Goal: Task Accomplishment & Management: Use online tool/utility

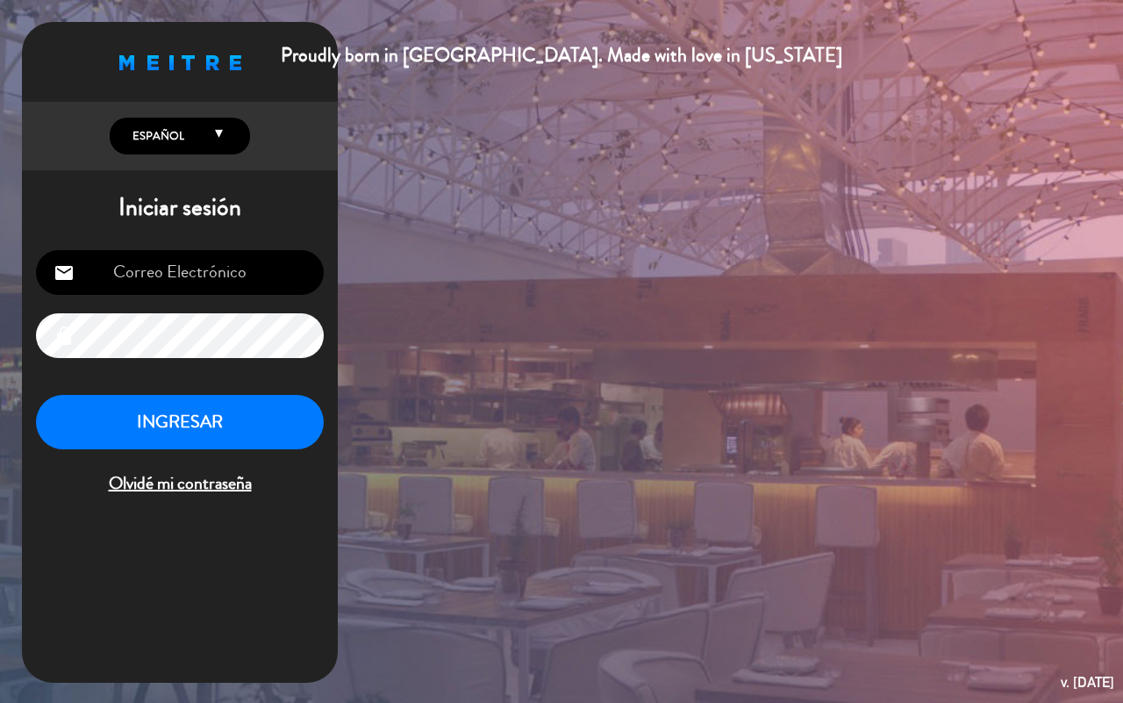
type input "[EMAIL_ADDRESS][DOMAIN_NAME]"
click at [283, 405] on button "INGRESAR" at bounding box center [180, 422] width 288 height 55
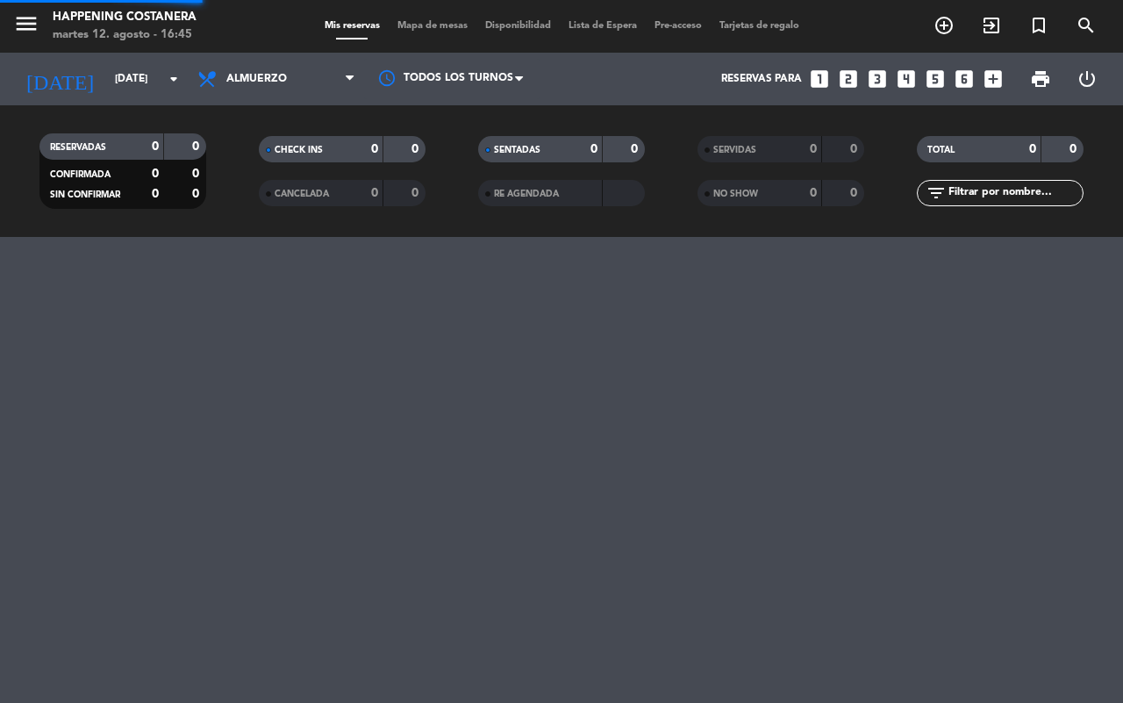
click at [427, 23] on span "Mapa de mesas" at bounding box center [433, 26] width 88 height 10
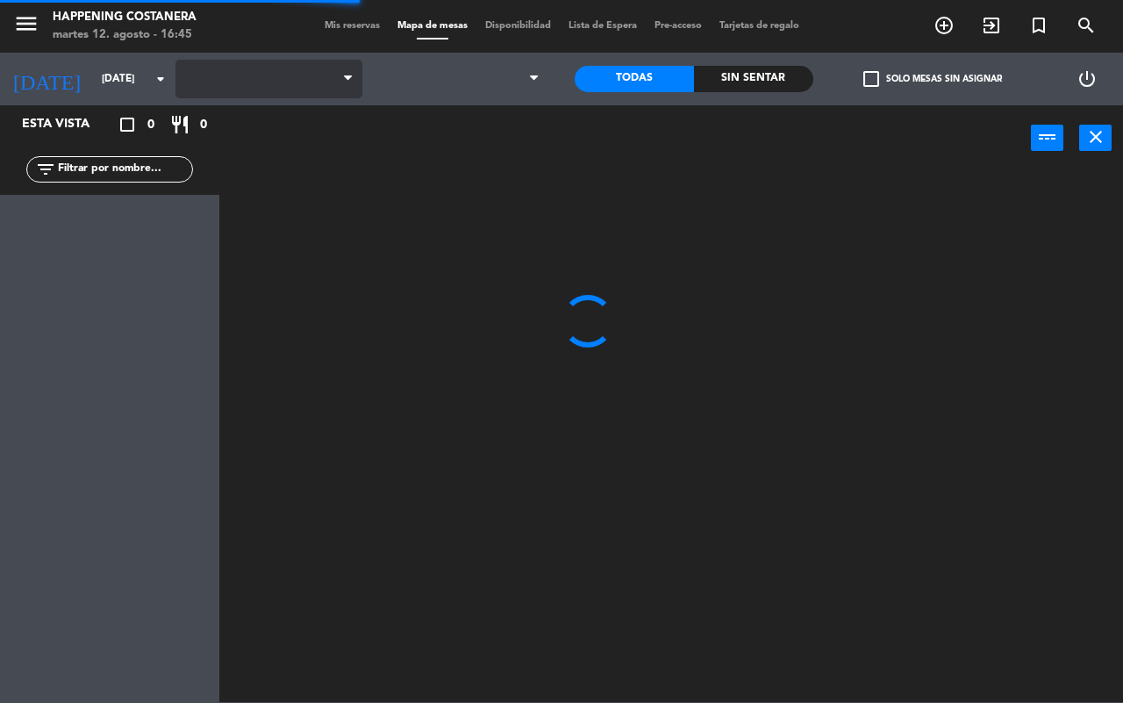
click at [247, 75] on span at bounding box center [269, 79] width 187 height 39
click at [288, 63] on span at bounding box center [269, 79] width 187 height 39
click at [276, 89] on span "Almuerzo" at bounding box center [269, 79] width 187 height 39
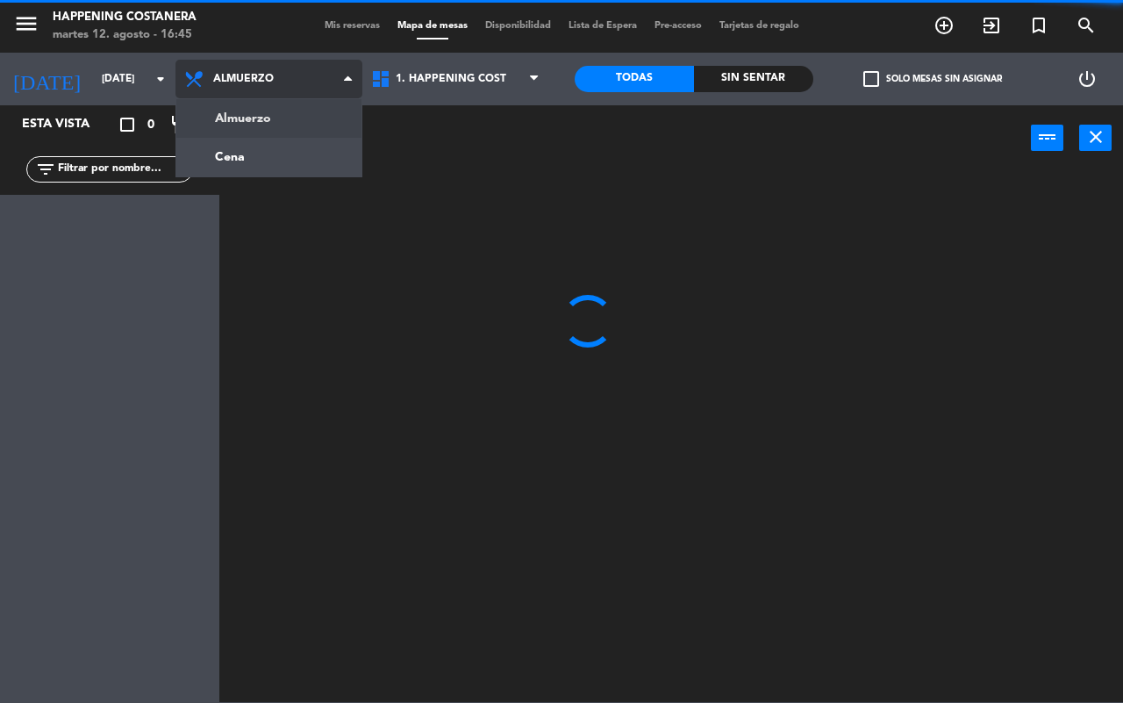
click at [261, 151] on ng-component "menu Happening Costanera [DATE] 12. agosto - 16:45 Mis reservas Mapa de mesas D…" at bounding box center [561, 351] width 1123 height 702
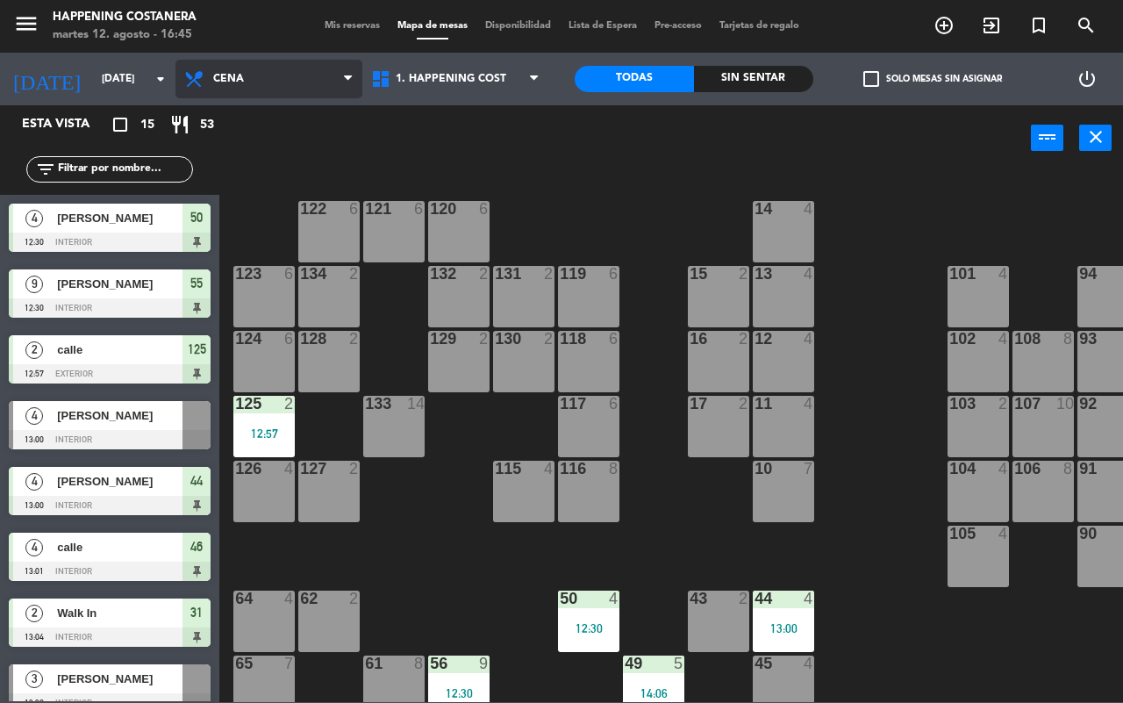
click at [272, 70] on span "Cena" at bounding box center [269, 79] width 187 height 39
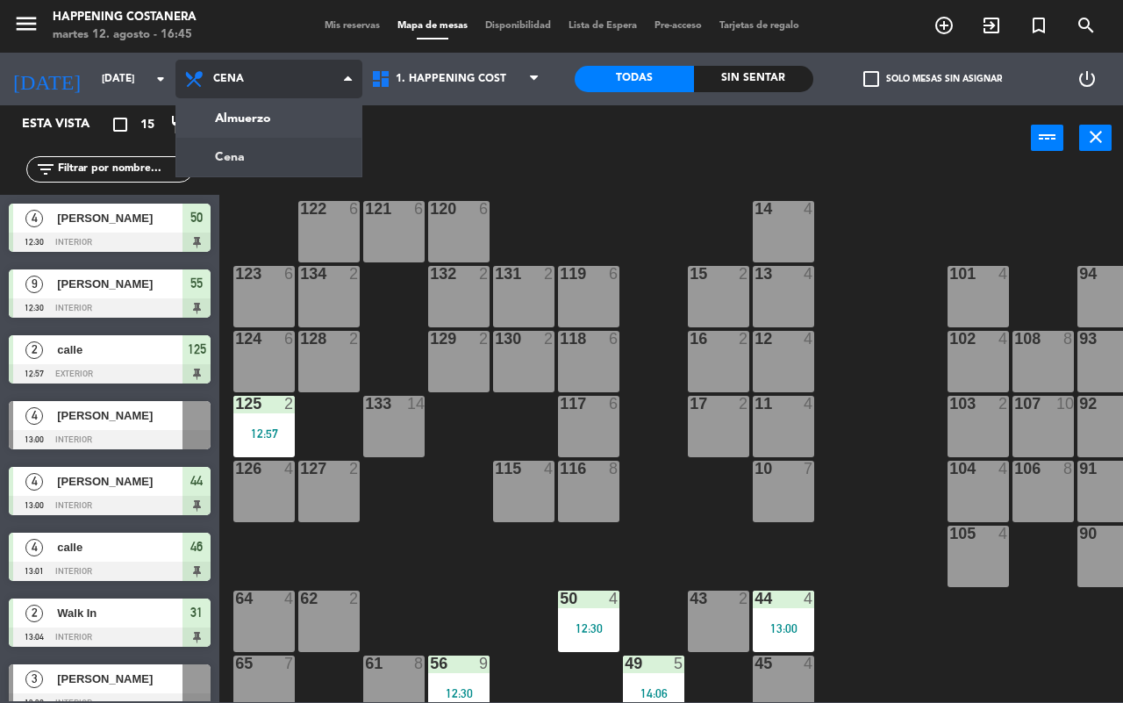
click at [283, 108] on ng-component "menu Happening Costanera [DATE] 12. agosto - 16:45 Mis reservas Mapa de mesas D…" at bounding box center [561, 351] width 1123 height 702
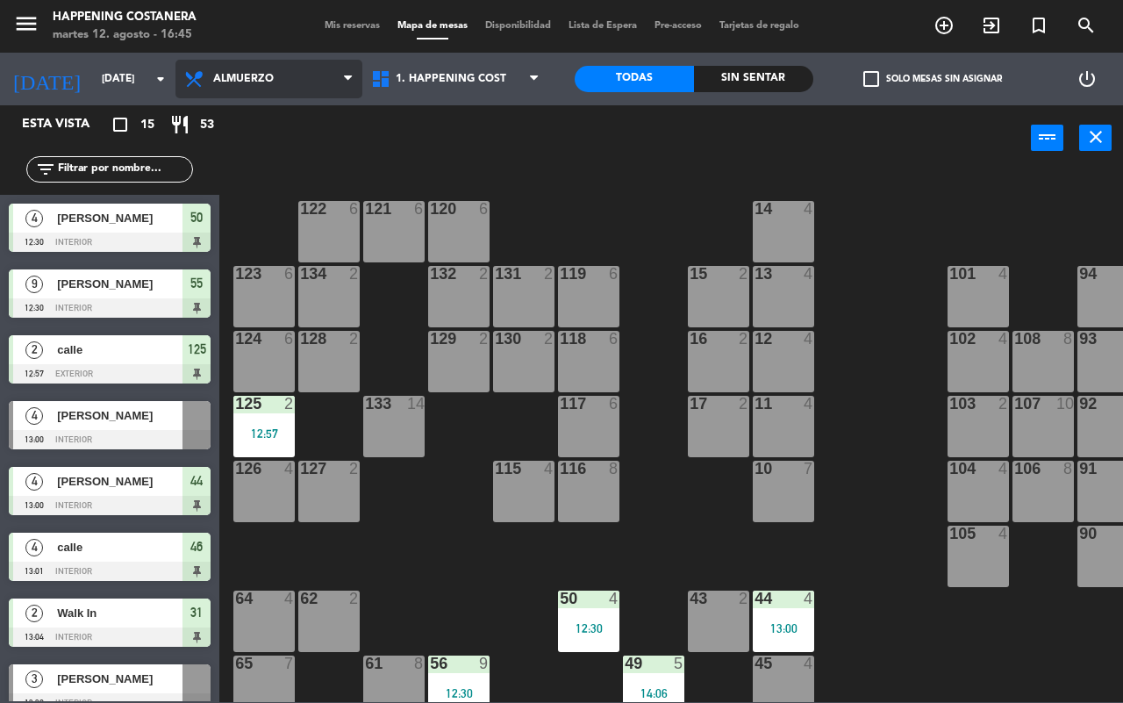
click at [262, 97] on span "Almuerzo" at bounding box center [269, 79] width 187 height 39
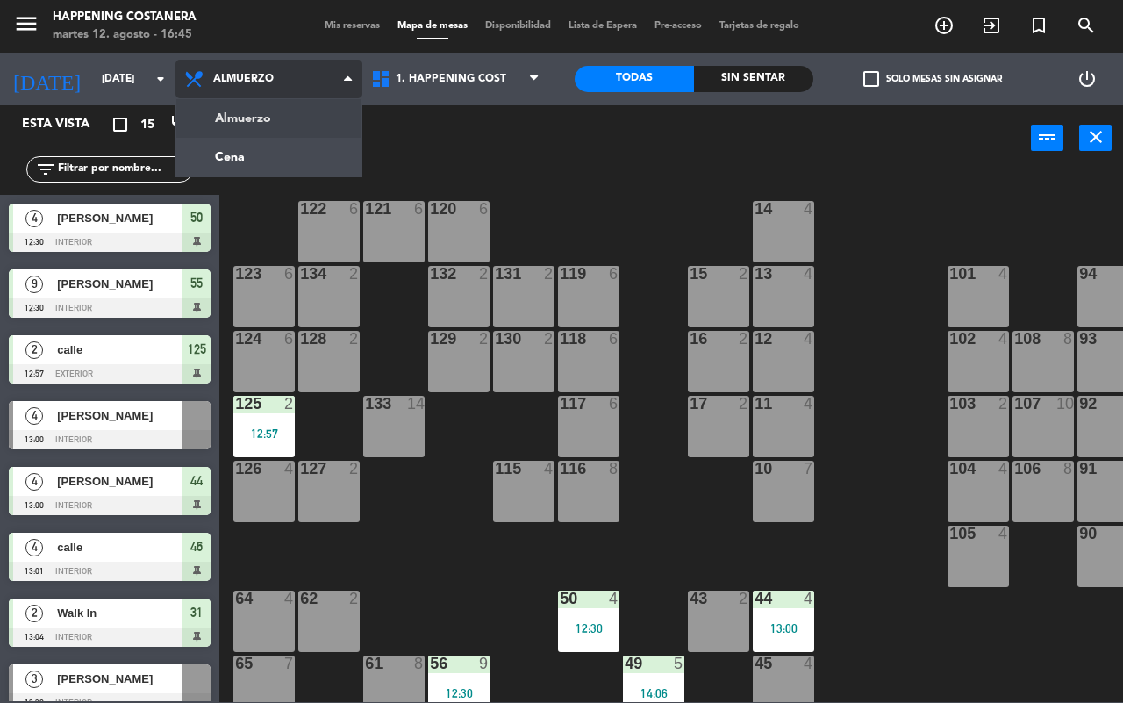
click at [262, 171] on ng-component "menu Happening Costanera [DATE] 12. agosto - 16:45 Mis reservas Mapa de mesas D…" at bounding box center [561, 351] width 1123 height 702
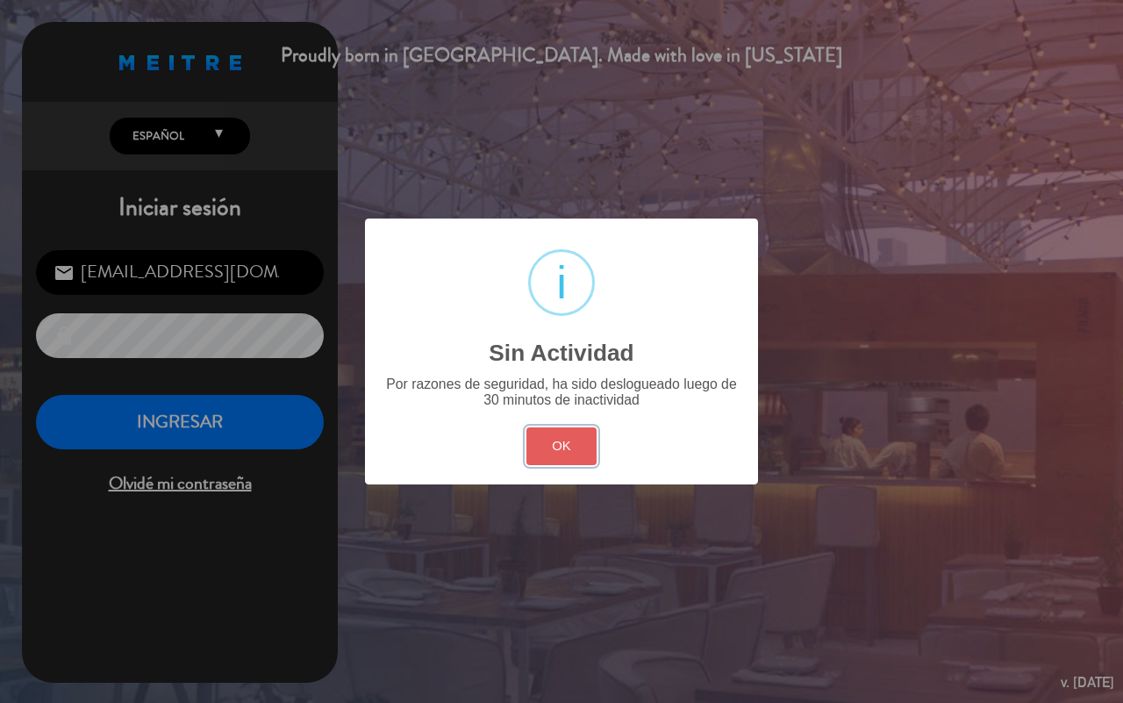
click at [562, 443] on button "OK" at bounding box center [562, 446] width 71 height 38
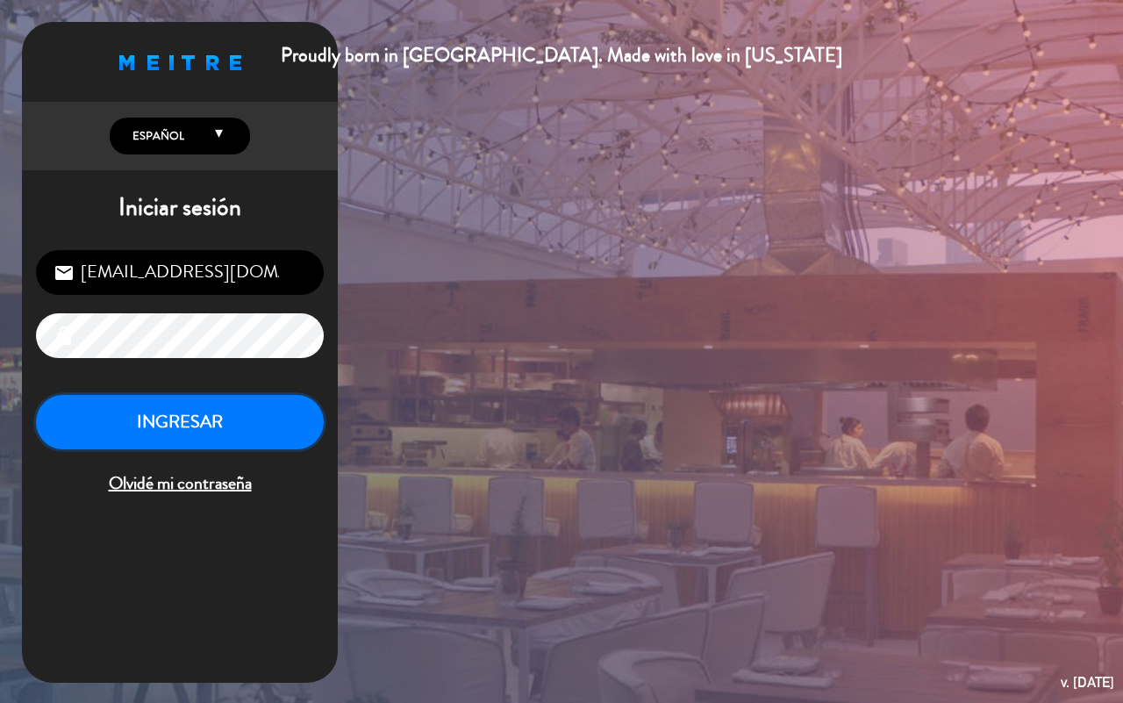
click at [219, 432] on button "INGRESAR" at bounding box center [180, 422] width 288 height 55
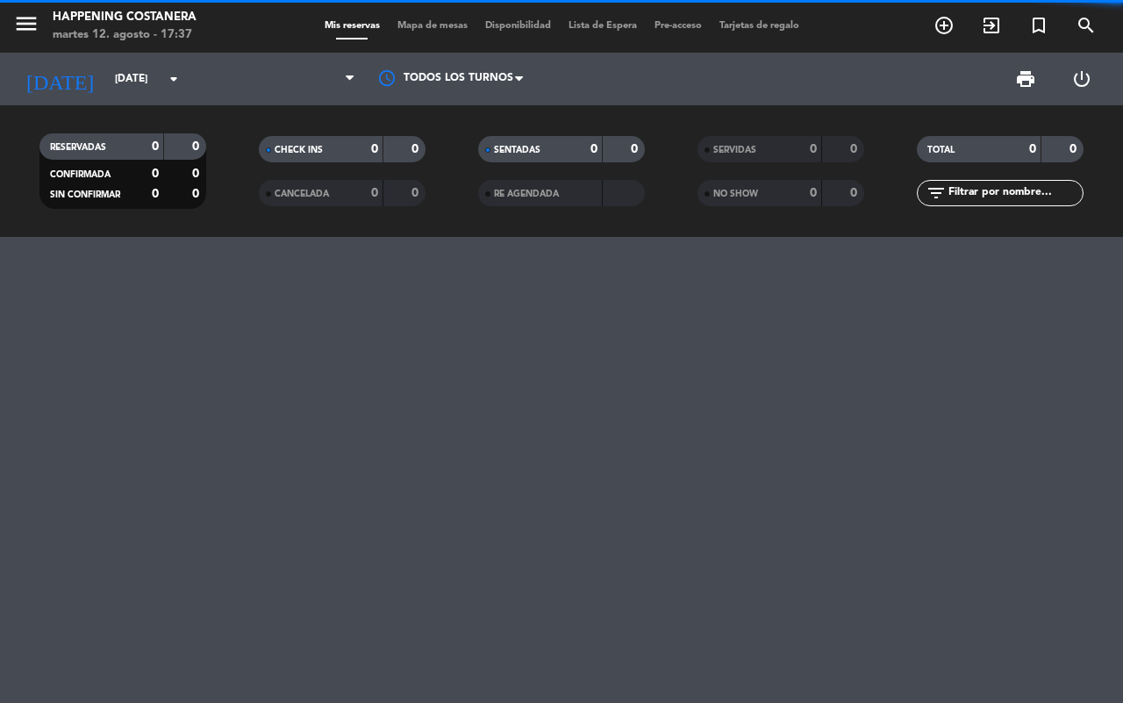
click at [423, 25] on span "Mapa de mesas" at bounding box center [433, 26] width 88 height 10
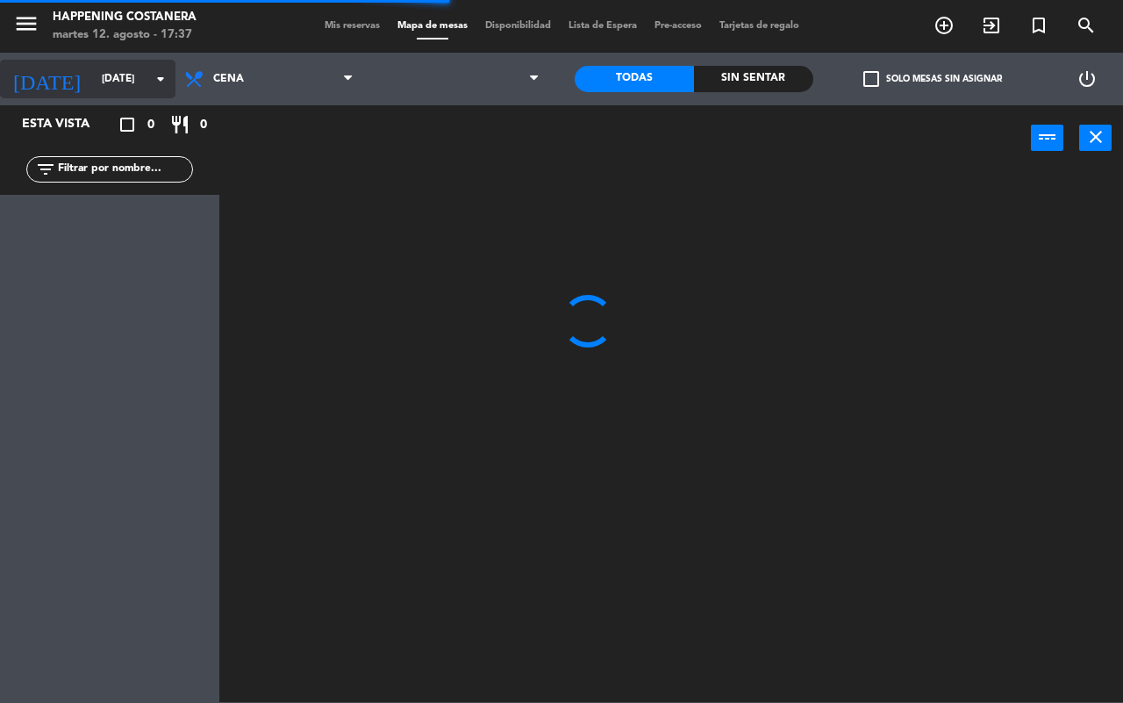
click at [128, 77] on input "[DATE]" at bounding box center [163, 79] width 140 height 30
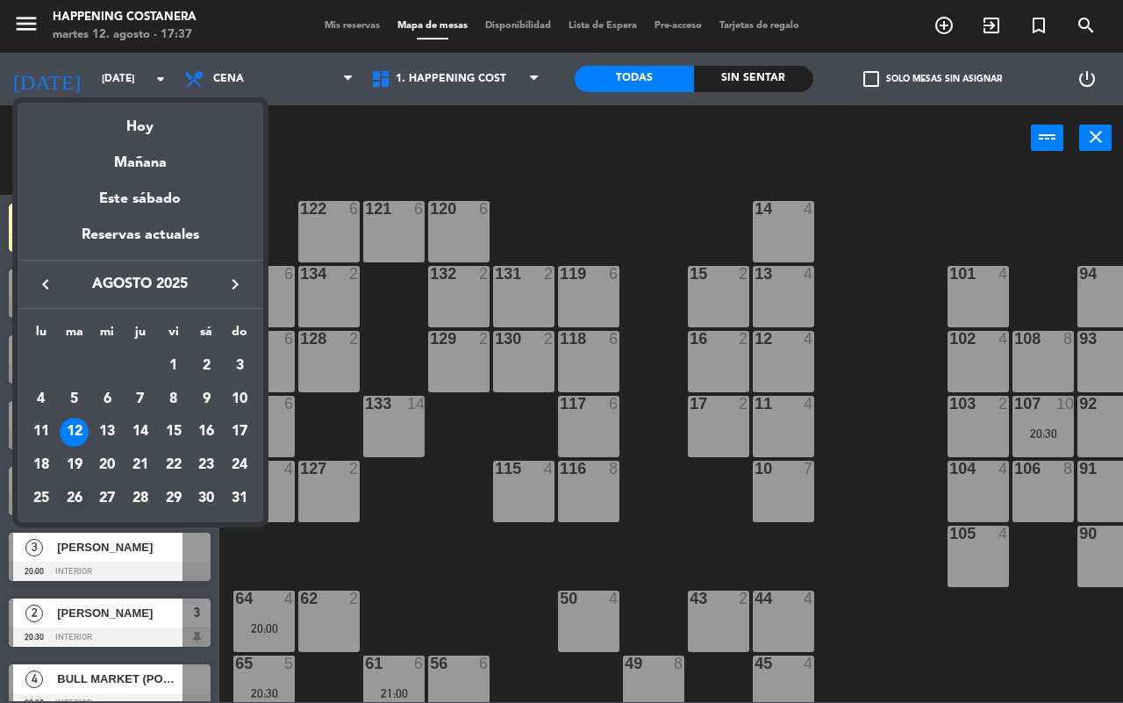
click at [71, 498] on div "26" at bounding box center [75, 499] width 30 height 30
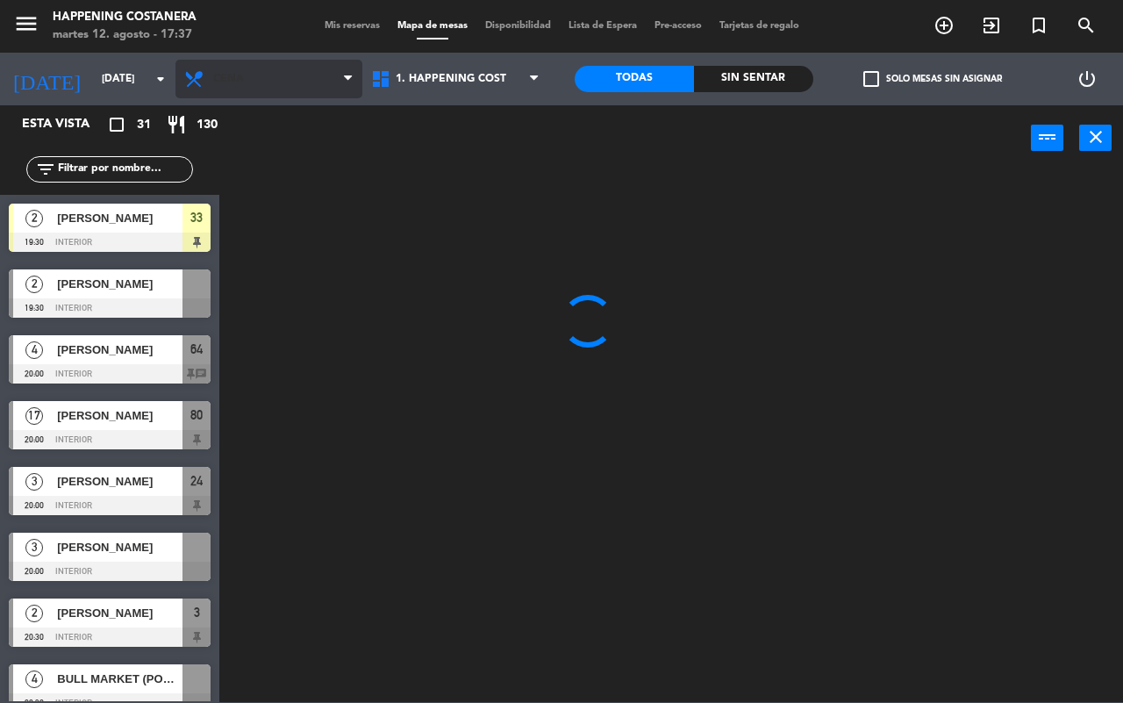
click at [230, 79] on span "Cena" at bounding box center [228, 79] width 31 height 12
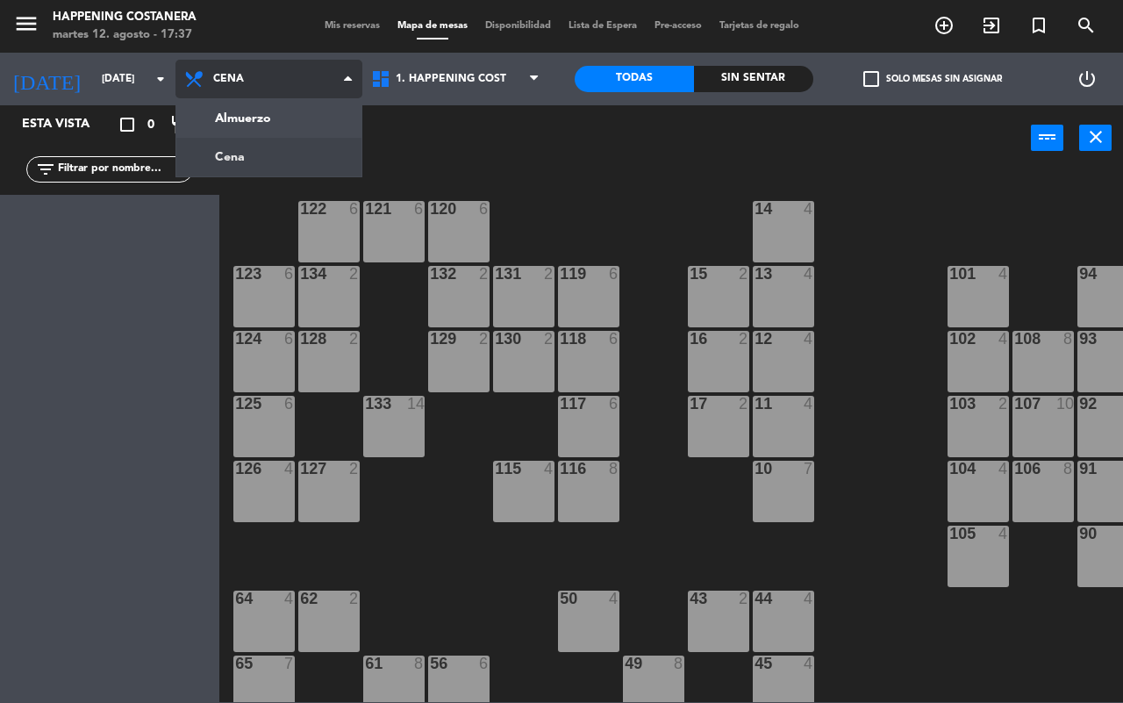
click at [261, 105] on ng-component "menu Happening Costanera [DATE] 12. agosto - 17:37 Mis reservas Mapa de mesas D…" at bounding box center [561, 351] width 1123 height 702
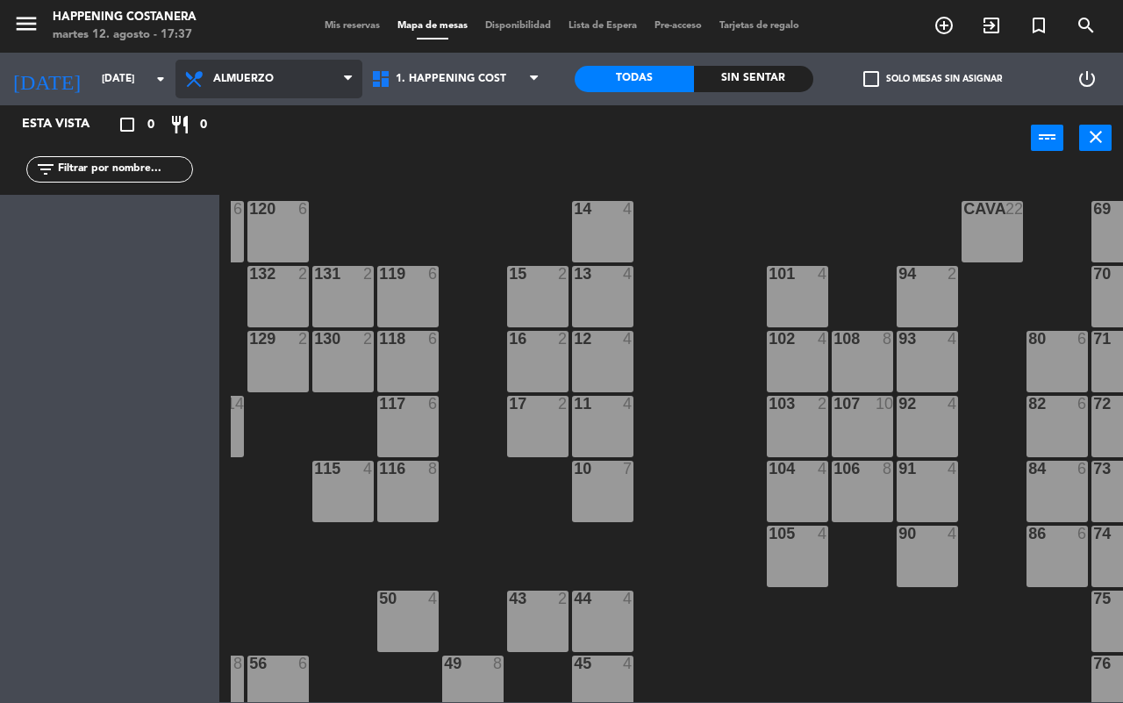
scroll to position [0, 224]
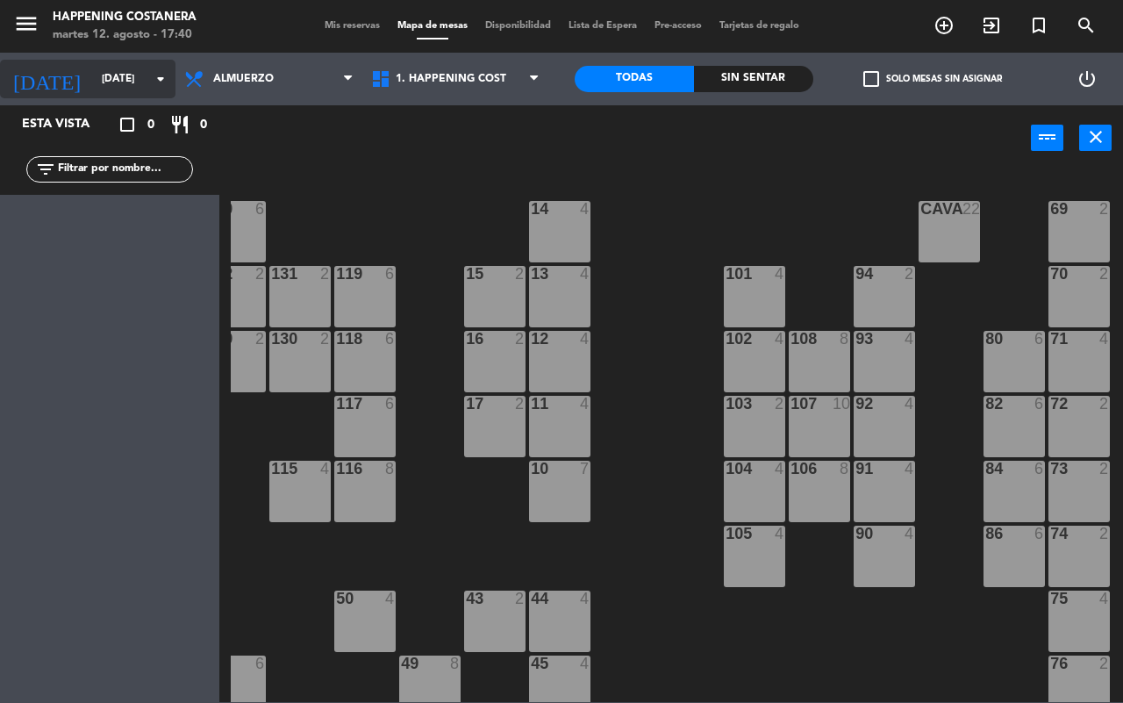
click at [93, 85] on input "[DATE]" at bounding box center [163, 79] width 140 height 30
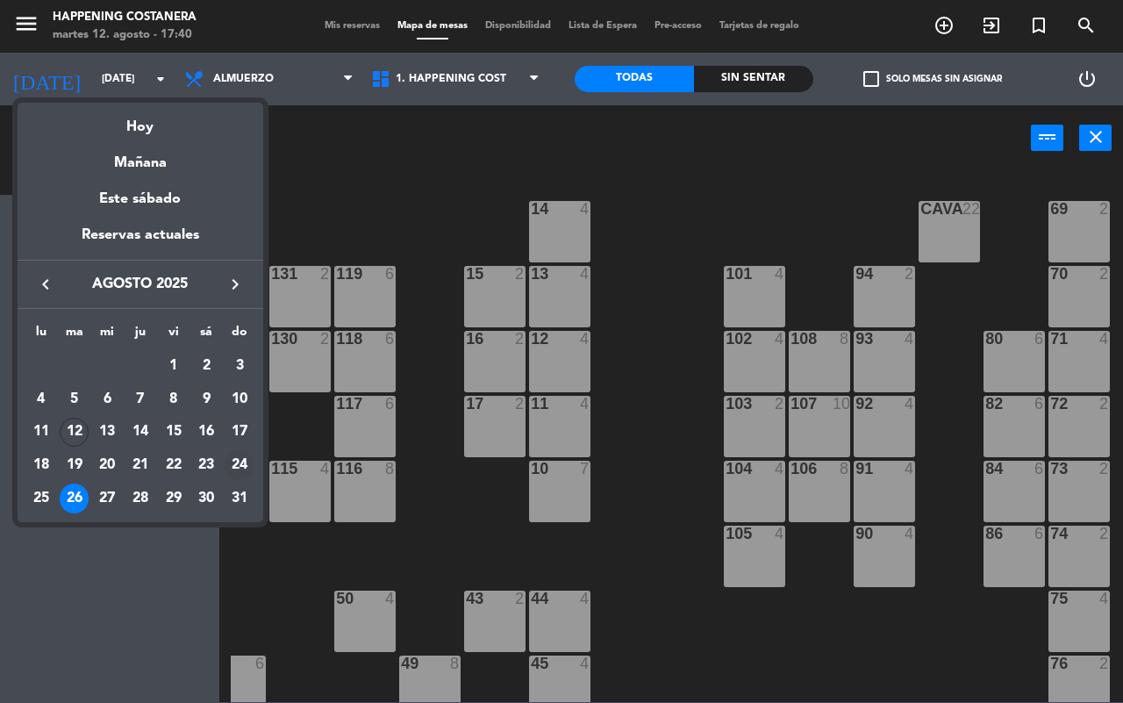
click at [234, 466] on div "24" at bounding box center [240, 465] width 30 height 30
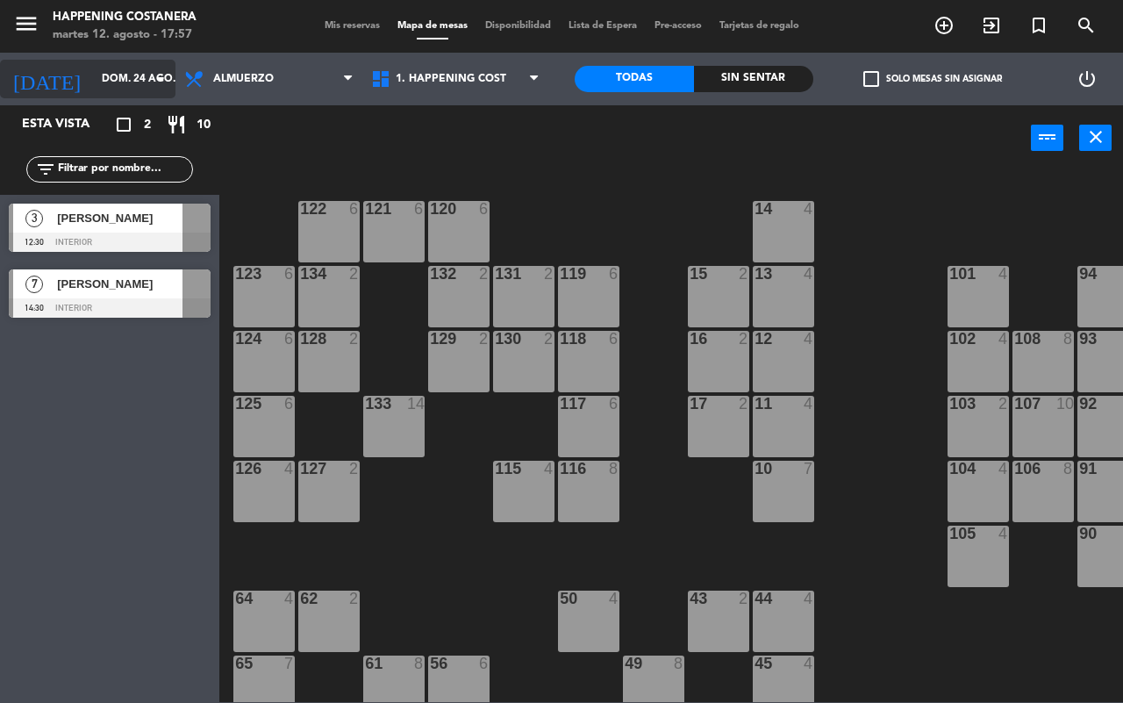
click at [99, 79] on input "dom. 24 ago." at bounding box center [163, 79] width 140 height 30
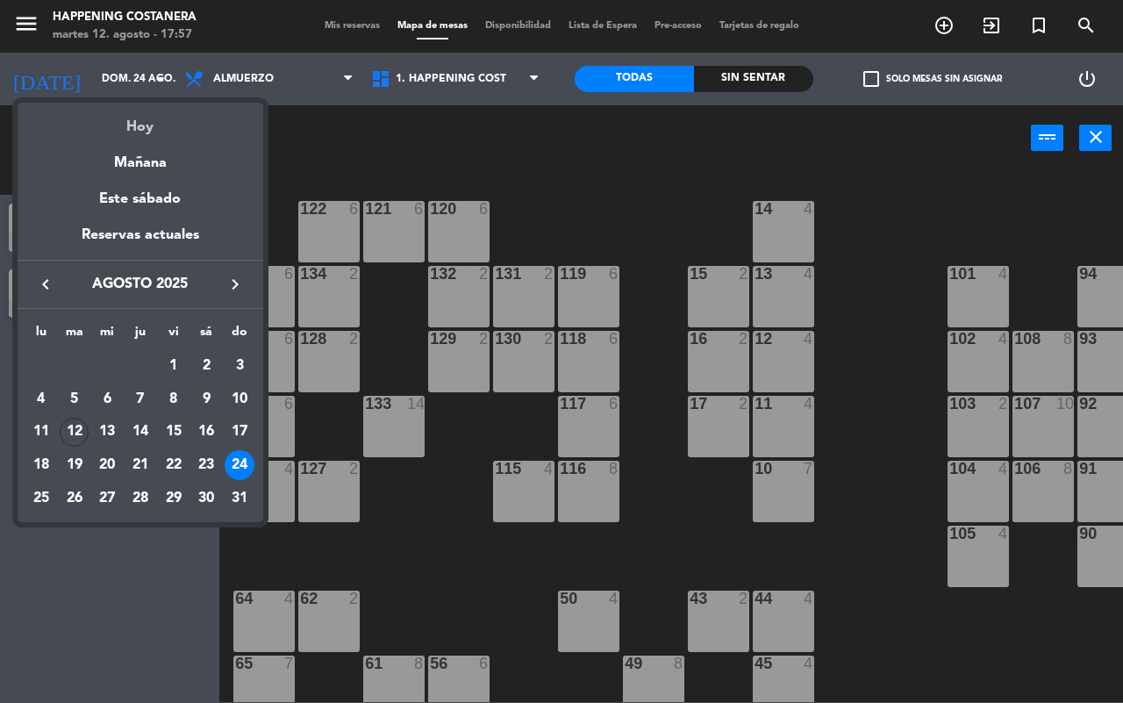
click at [165, 115] on div "Hoy" at bounding box center [141, 121] width 246 height 36
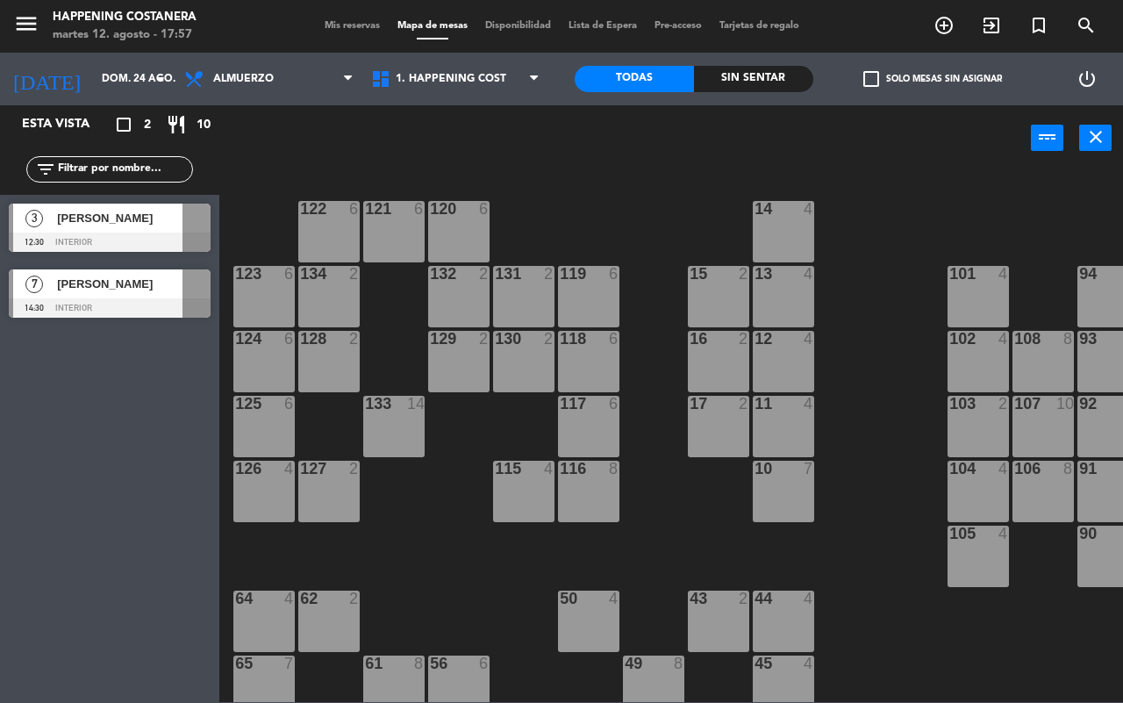
type input "[DATE]"
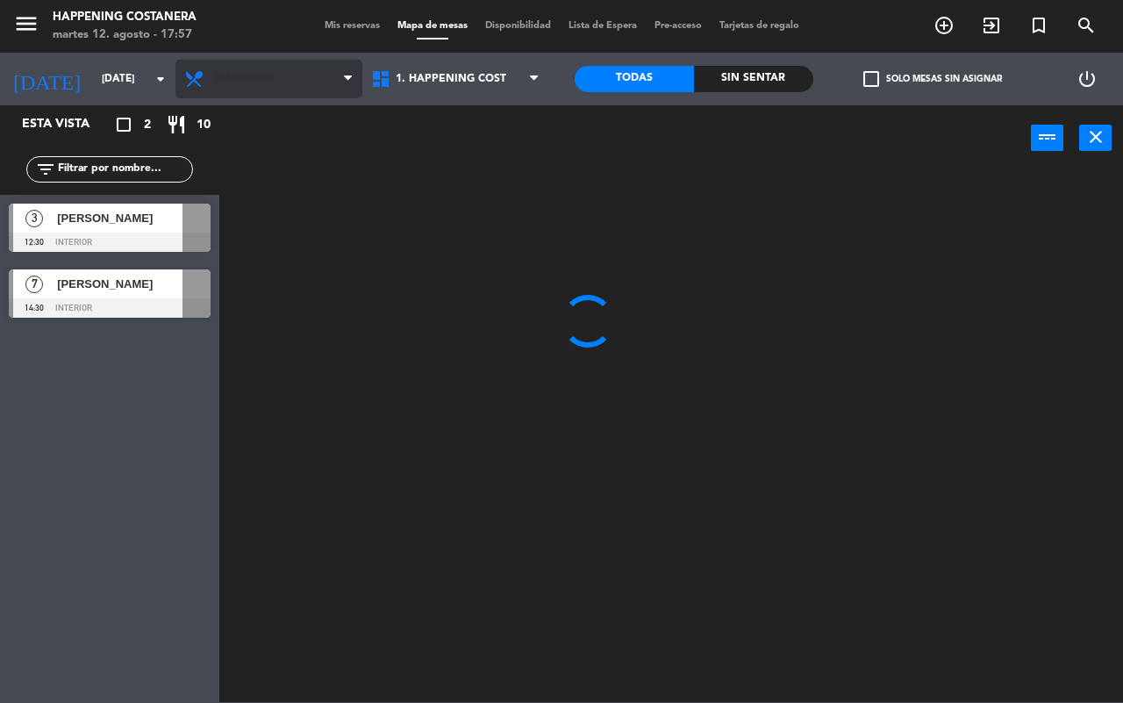
click at [268, 68] on span "Almuerzo" at bounding box center [269, 79] width 187 height 39
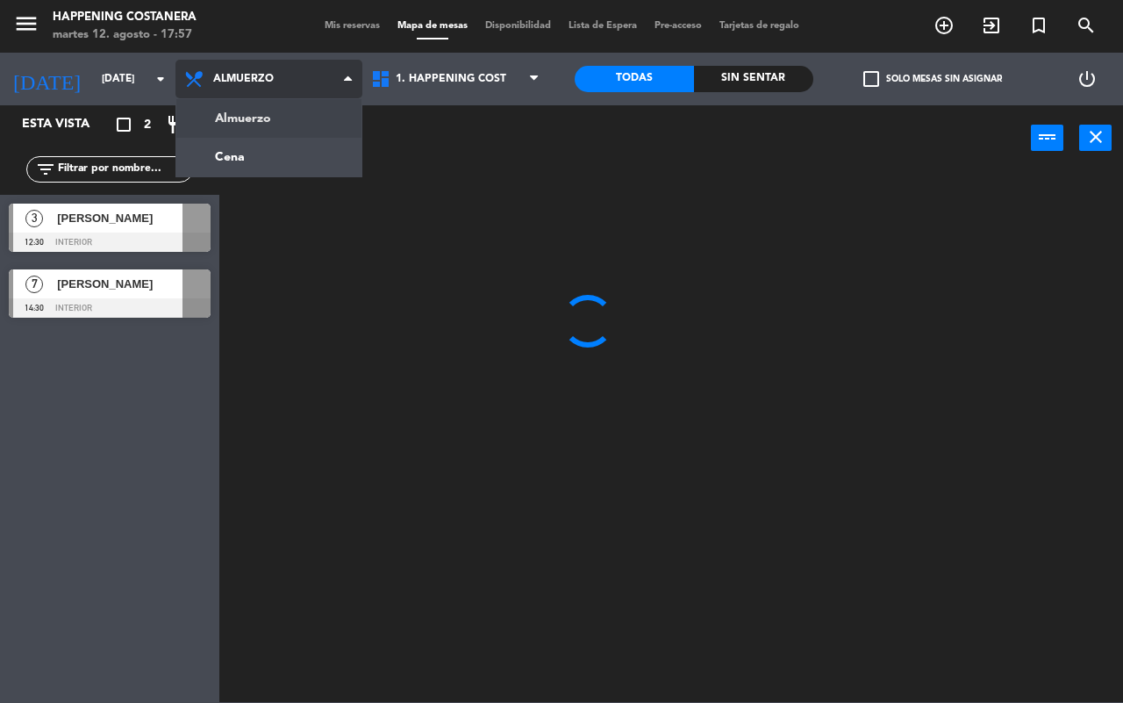
click at [260, 147] on ng-component "menu Happening Costanera [DATE] 12. agosto - 17:57 Mis reservas Mapa de mesas D…" at bounding box center [561, 351] width 1123 height 702
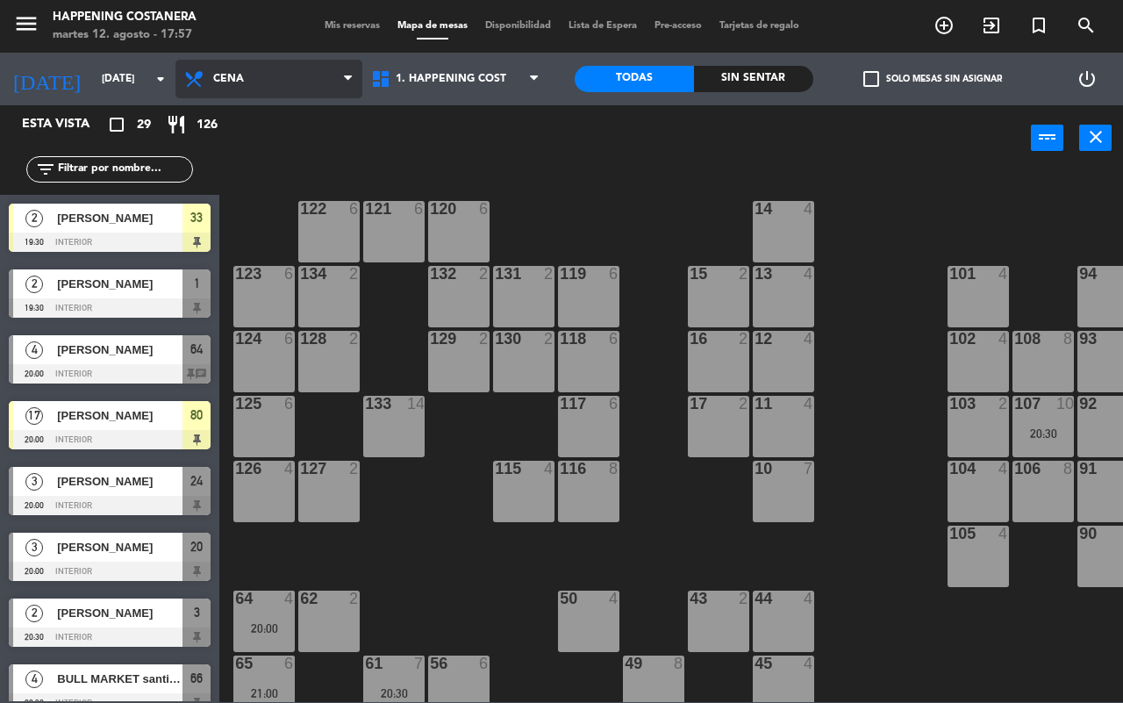
scroll to position [0, 1]
